Goal: Information Seeking & Learning: Understand process/instructions

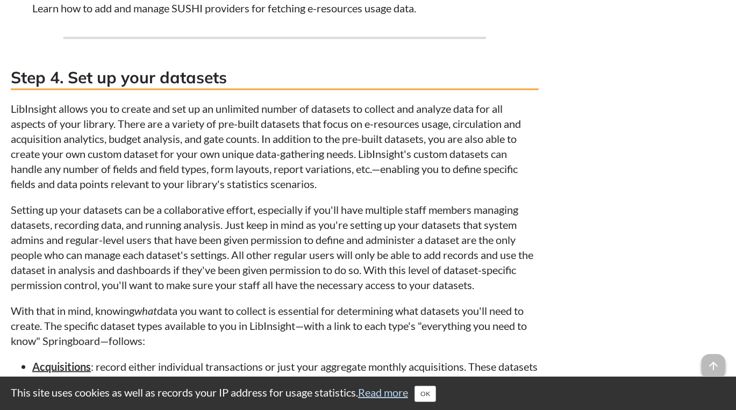
scroll to position [1666, 0]
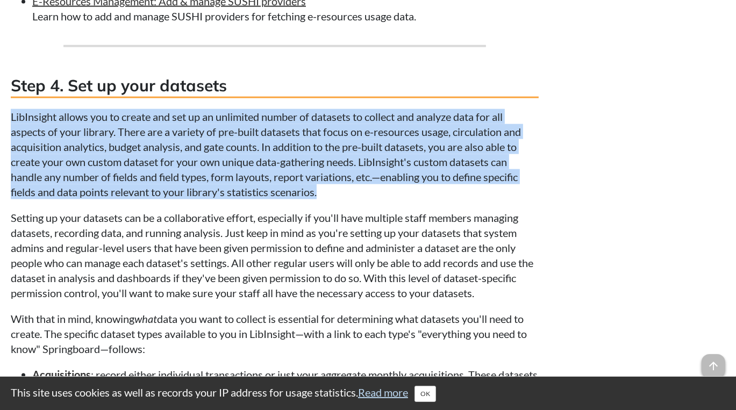
drag, startPoint x: 335, startPoint y: 224, endPoint x: 6, endPoint y: 141, distance: 339.6
copy p "LibInsight allows you to create and set up an unlimited number of datasets to c…"
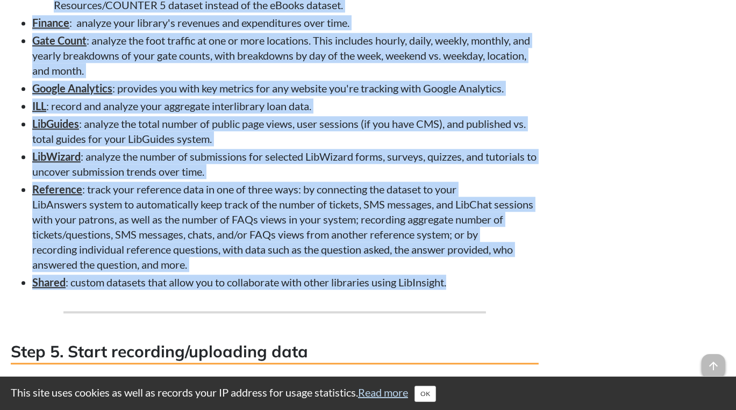
scroll to position [2579, 0]
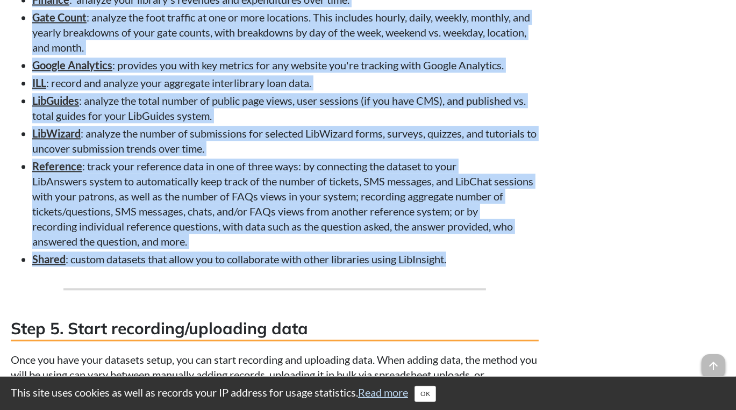
drag, startPoint x: 44, startPoint y: 38, endPoint x: 466, endPoint y: 318, distance: 506.7
copy div "Lor ipsumdol sitamet conse adipiscin el sed do EiuSmodtem—inci u labo et dolo m…"
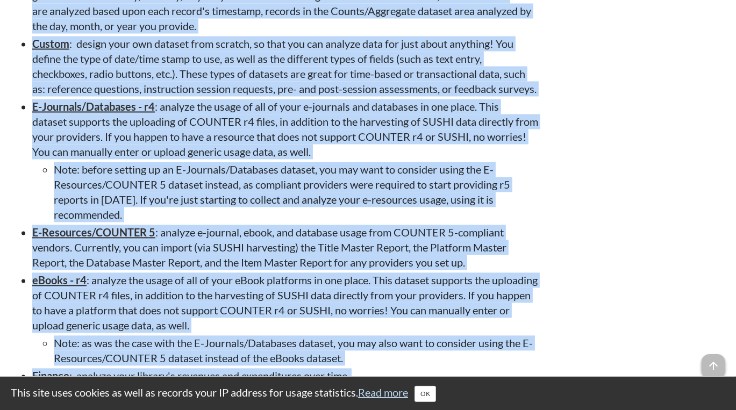
scroll to position [2149, 0]
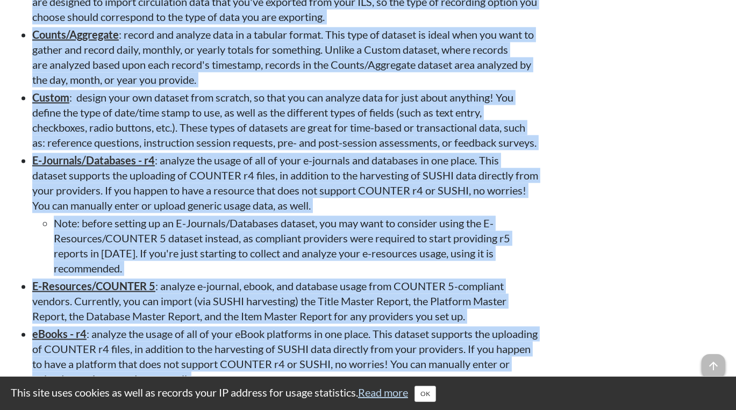
click at [81, 150] on li "Custom : design your own dataset from scratch, so that you can analyze data for…" at bounding box center [285, 120] width 506 height 60
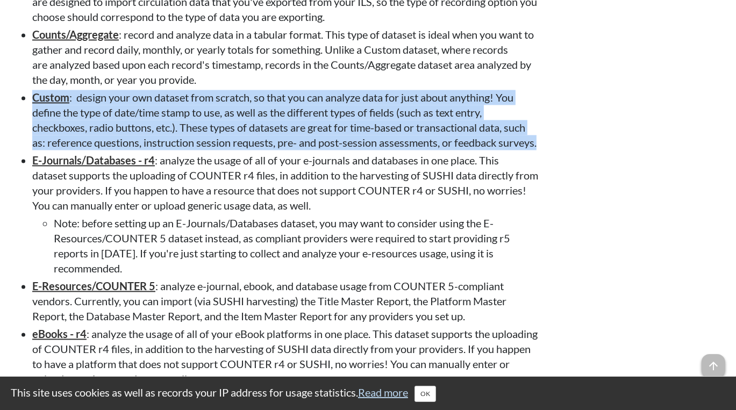
drag, startPoint x: 89, startPoint y: 192, endPoint x: 25, endPoint y: 133, distance: 87.1
click at [32, 133] on li "Custom : design your own dataset from scratch, so that you can analyze data for…" at bounding box center [285, 120] width 506 height 60
click at [121, 150] on li "Custom : design your own dataset from scratch, so that you can analyze data for…" at bounding box center [285, 120] width 506 height 60
drag, startPoint x: 81, startPoint y: 191, endPoint x: 26, endPoint y: 133, distance: 79.8
click at [32, 133] on li "Custom : design your own dataset from scratch, so that you can analyze data for…" at bounding box center [285, 120] width 506 height 60
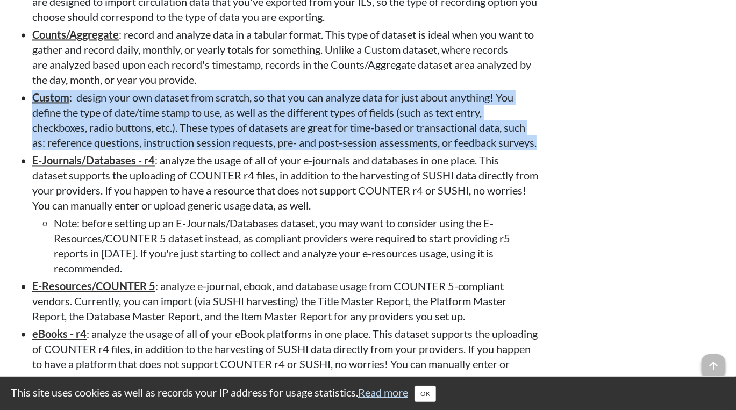
copy li "Custom : design your own dataset from scratch, so that you can analyze data for…"
